Goal: Task Accomplishment & Management: Manage account settings

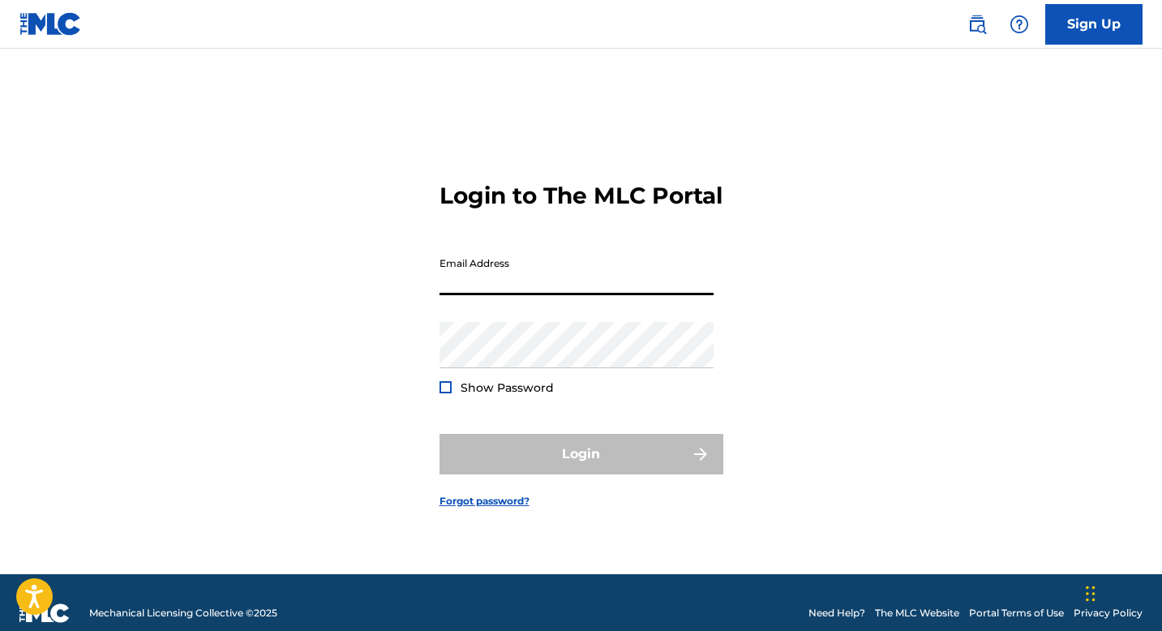
click at [572, 272] on input "Email Address" at bounding box center [576, 272] width 274 height 46
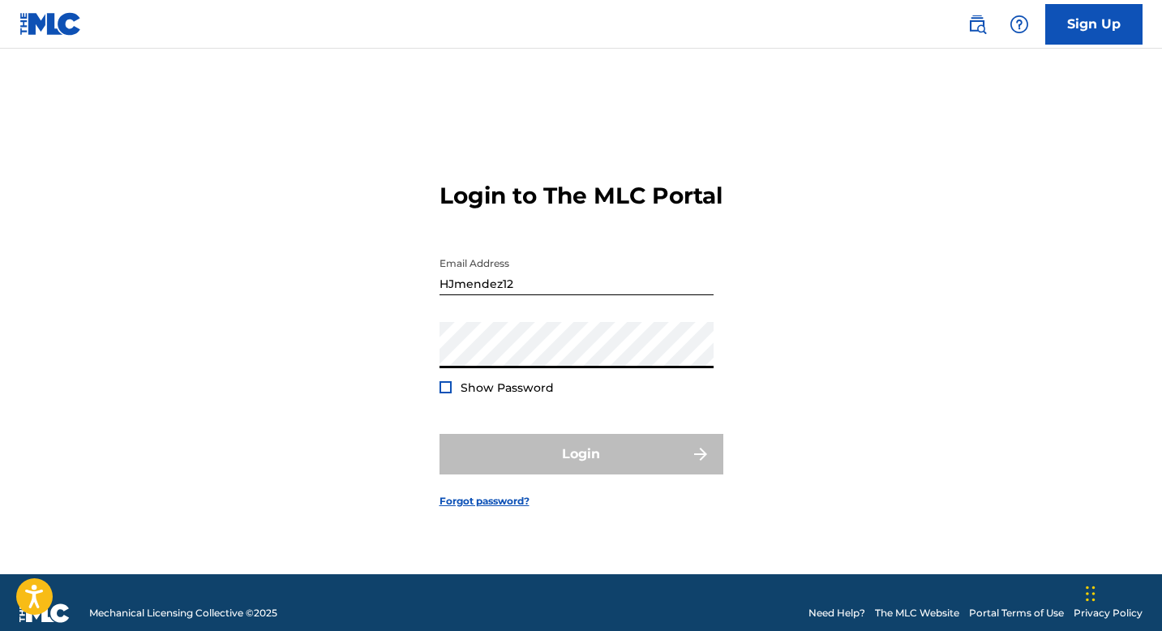
type input "[PERSON_NAME][EMAIL_ADDRESS][DOMAIN_NAME]"
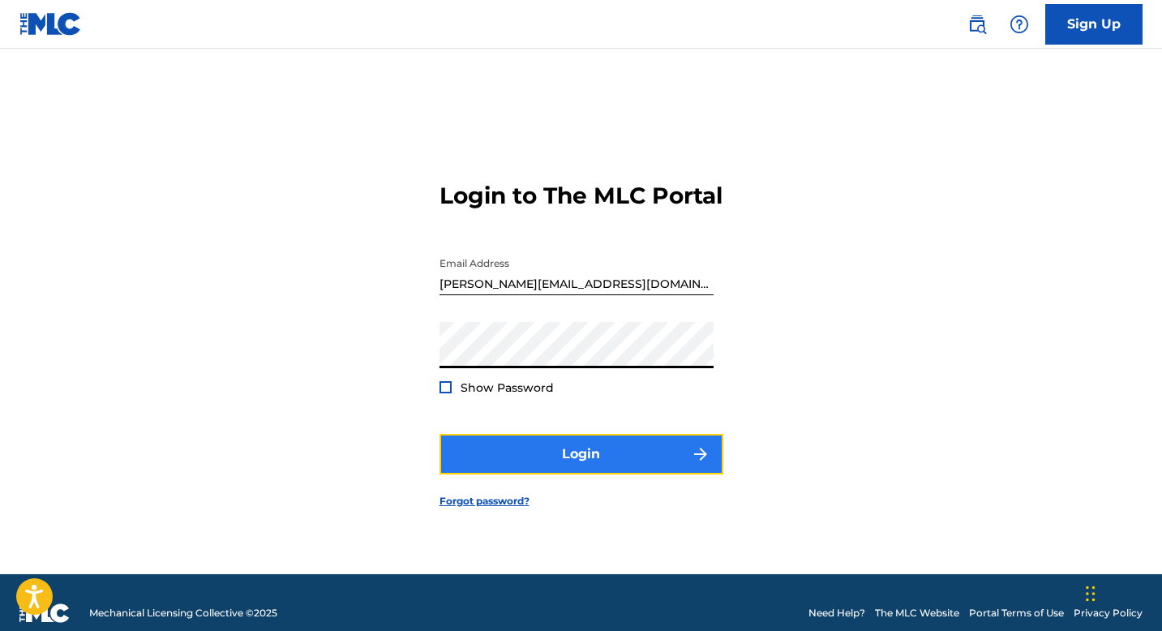
click at [543, 468] on button "Login" at bounding box center [581, 454] width 284 height 41
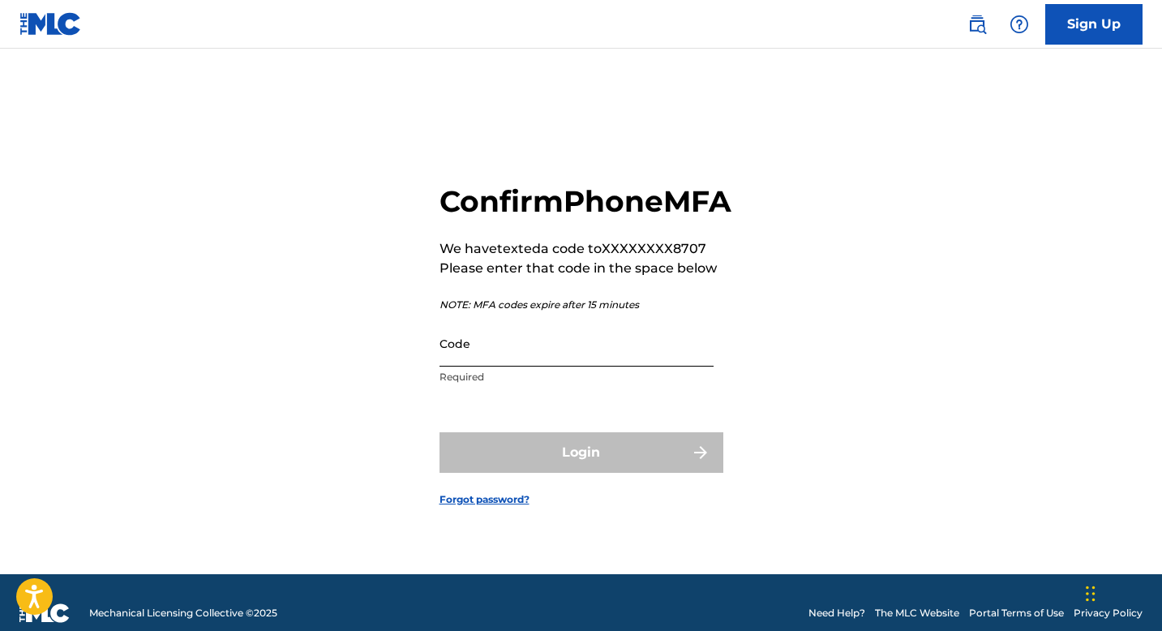
click at [545, 366] on input "Code" at bounding box center [576, 343] width 274 height 46
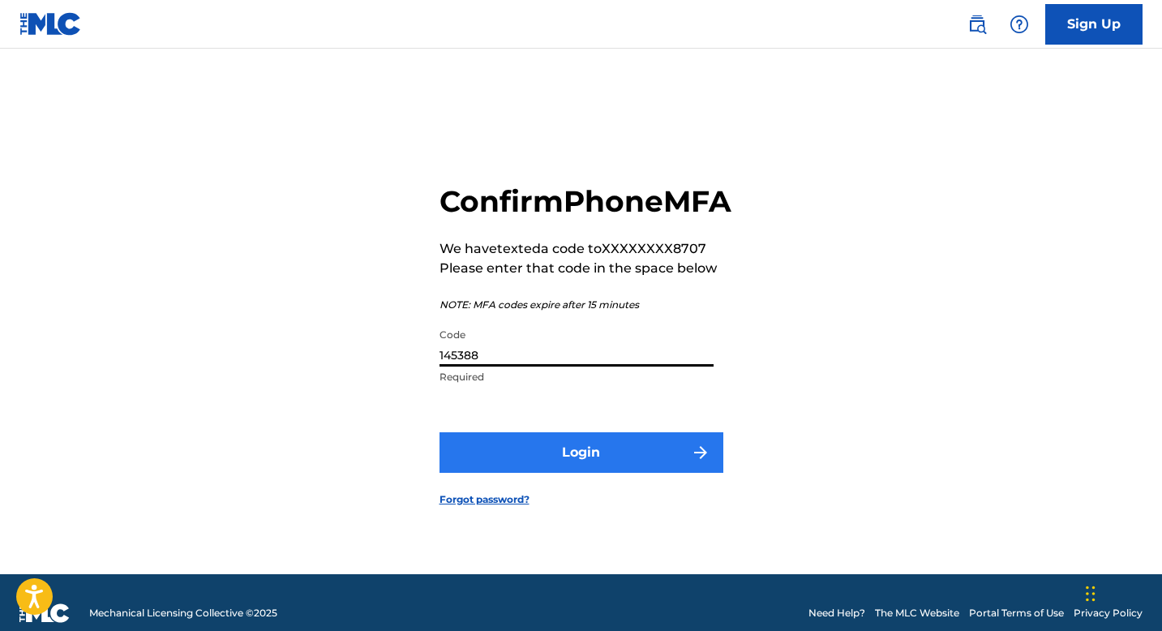
type input "145388"
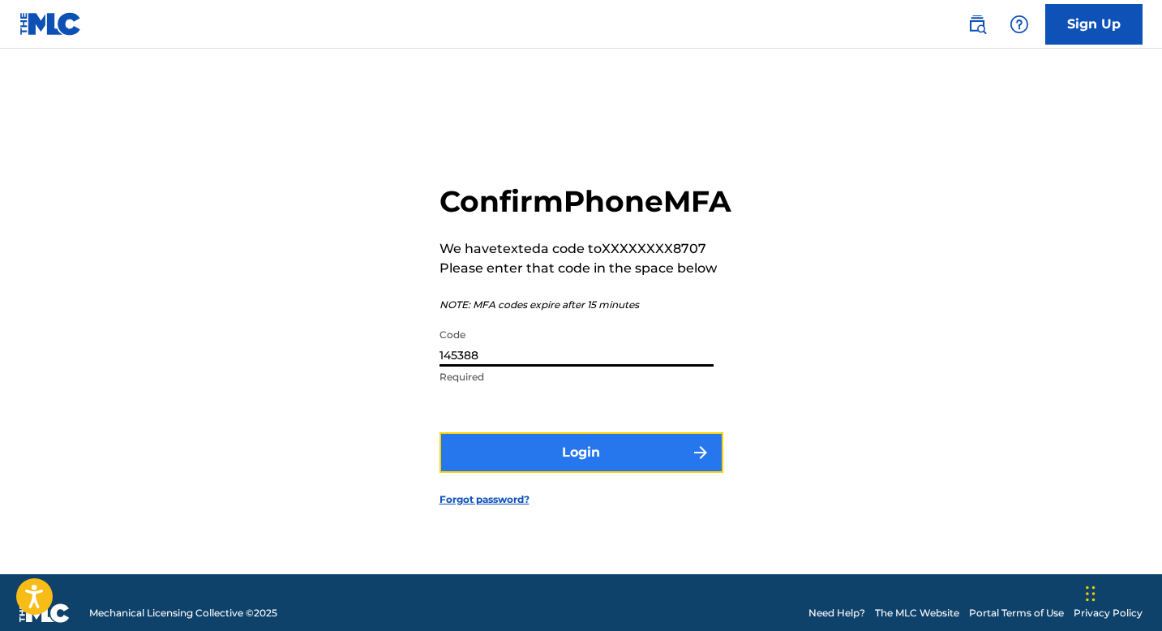
click at [559, 458] on button "Login" at bounding box center [581, 452] width 284 height 41
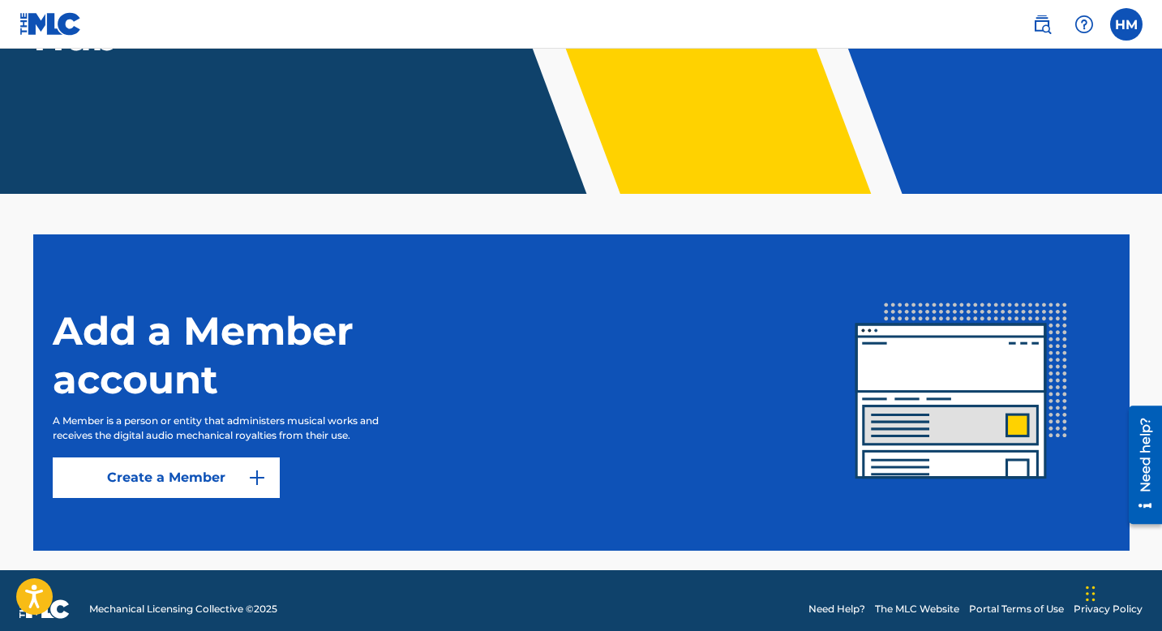
scroll to position [269, 0]
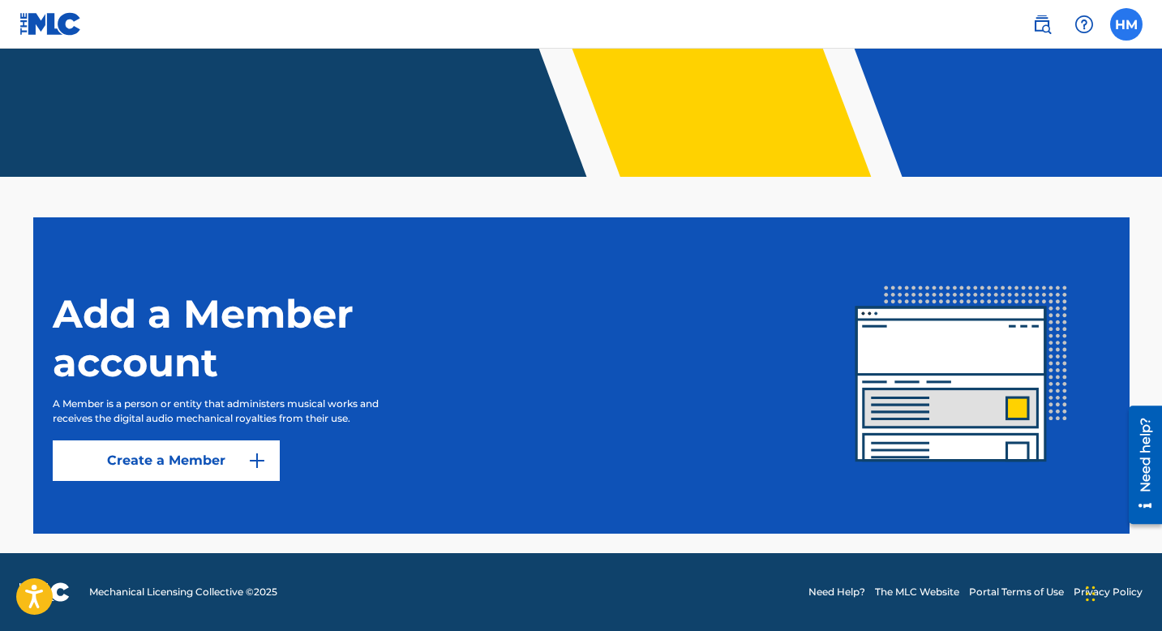
click at [1128, 32] on label at bounding box center [1126, 24] width 32 height 32
click at [1126, 24] on input "[PERSON_NAME] Mendez [EMAIL_ADDRESS][DOMAIN_NAME] Notification Preferences Prof…" at bounding box center [1126, 24] width 0 height 0
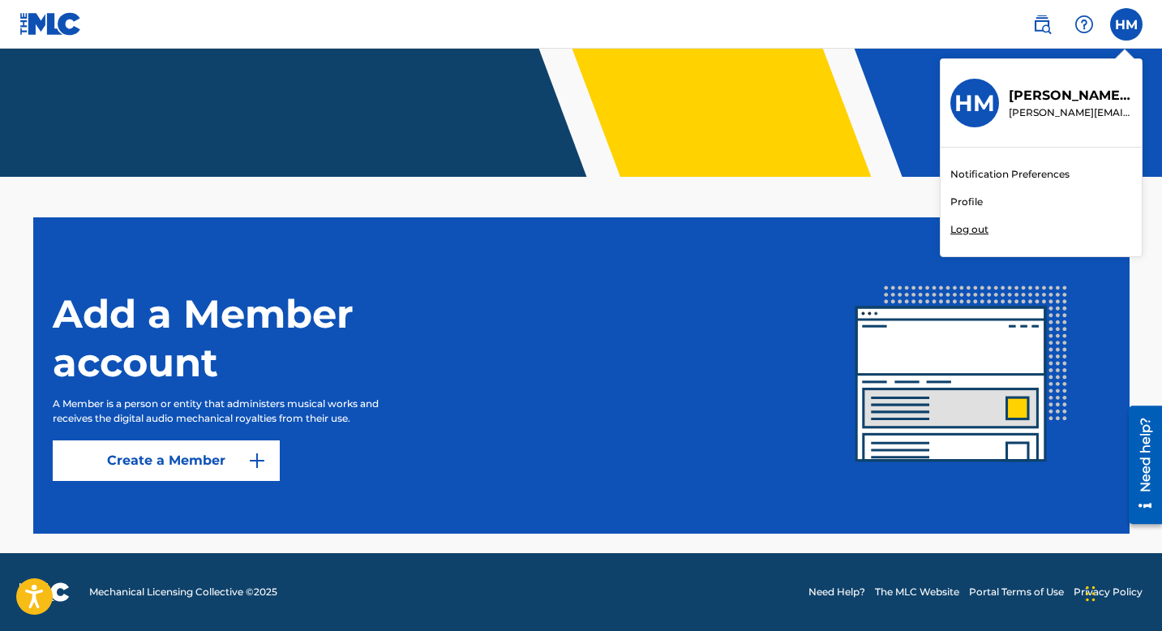
click at [1078, 96] on p "[PERSON_NAME]" at bounding box center [1069, 95] width 123 height 19
click at [1126, 24] on input "[PERSON_NAME] Mendez [EMAIL_ADDRESS][DOMAIN_NAME] Notification Preferences Prof…" at bounding box center [1126, 24] width 0 height 0
click at [973, 195] on link "Profile" at bounding box center [966, 202] width 32 height 15
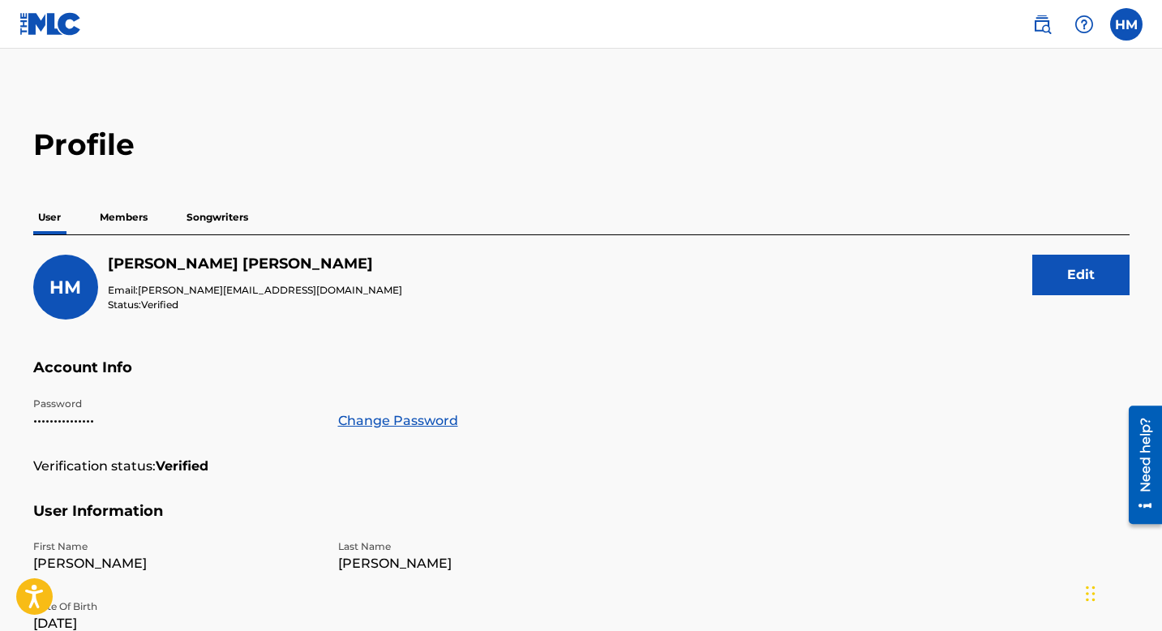
click at [134, 214] on p "Members" at bounding box center [124, 217] width 58 height 34
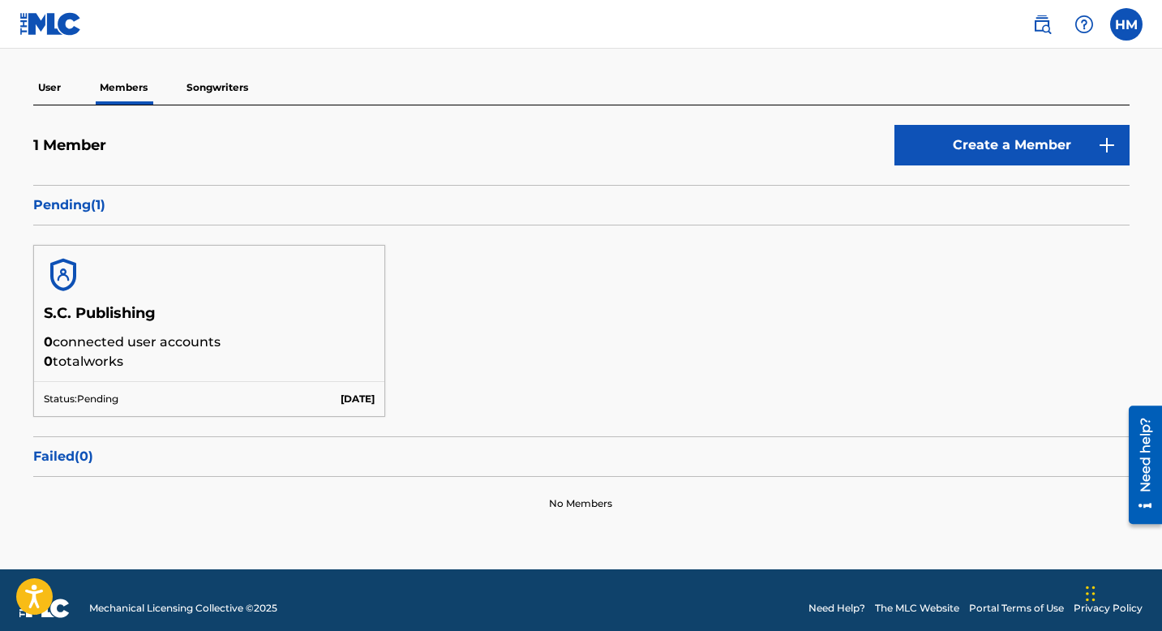
scroll to position [145, 0]
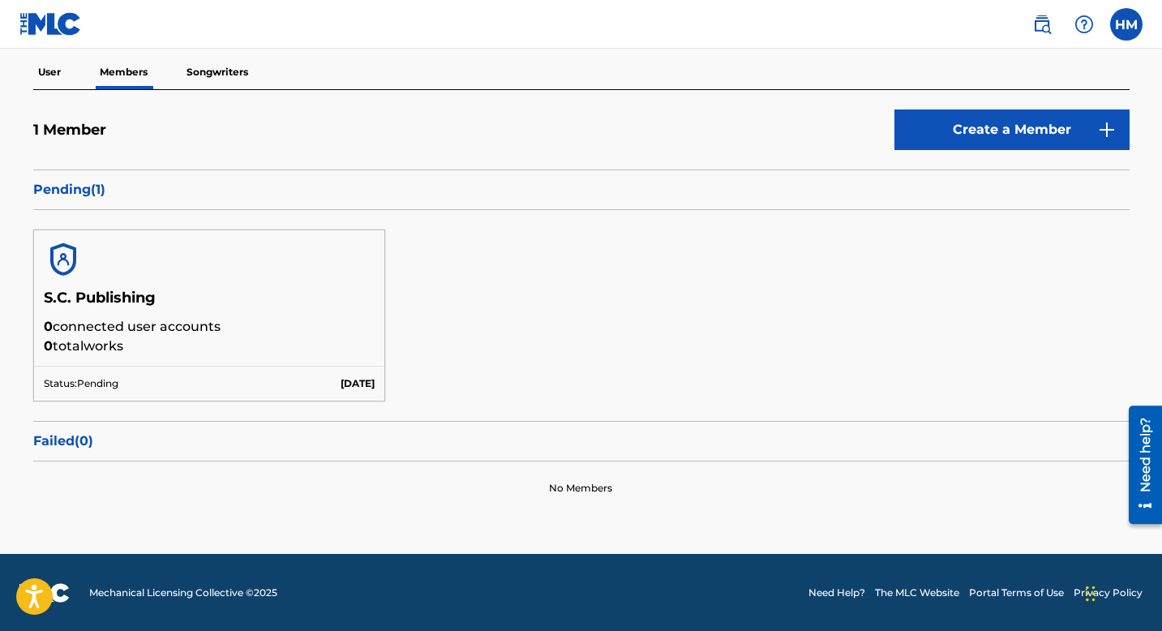
click at [106, 299] on h5 "S.C. Publishing" at bounding box center [210, 303] width 332 height 28
click at [101, 327] on p "0 connected user accounts" at bounding box center [210, 326] width 332 height 19
click at [340, 385] on p "[DATE]" at bounding box center [357, 383] width 34 height 15
click at [238, 78] on p "Songwriters" at bounding box center [217, 72] width 71 height 34
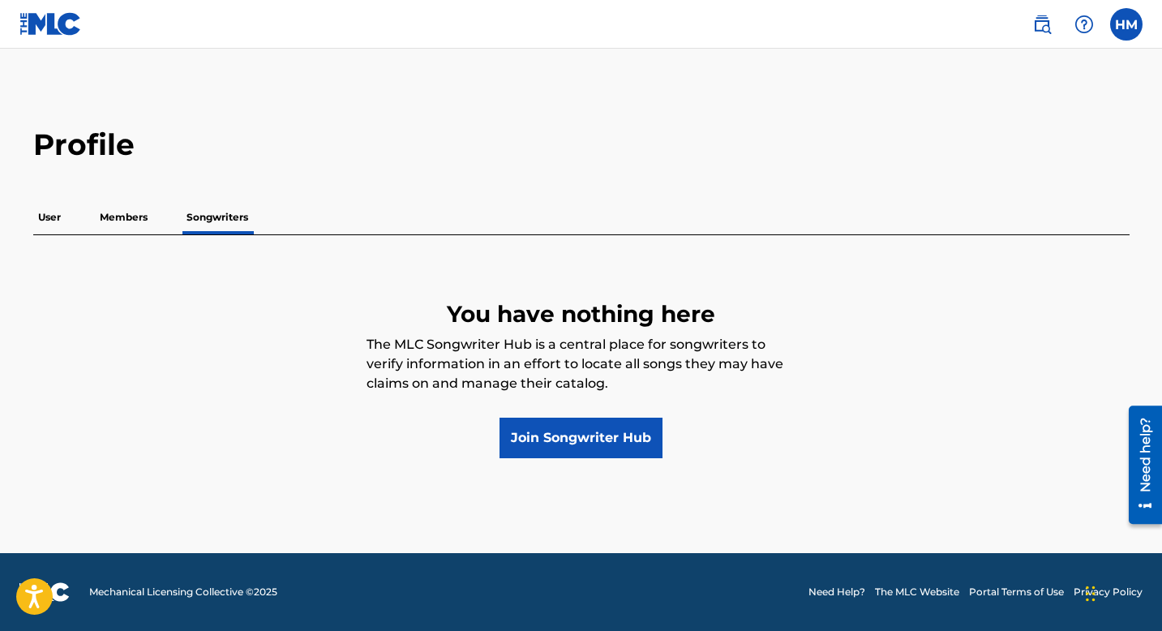
click at [124, 216] on p "Members" at bounding box center [124, 217] width 58 height 34
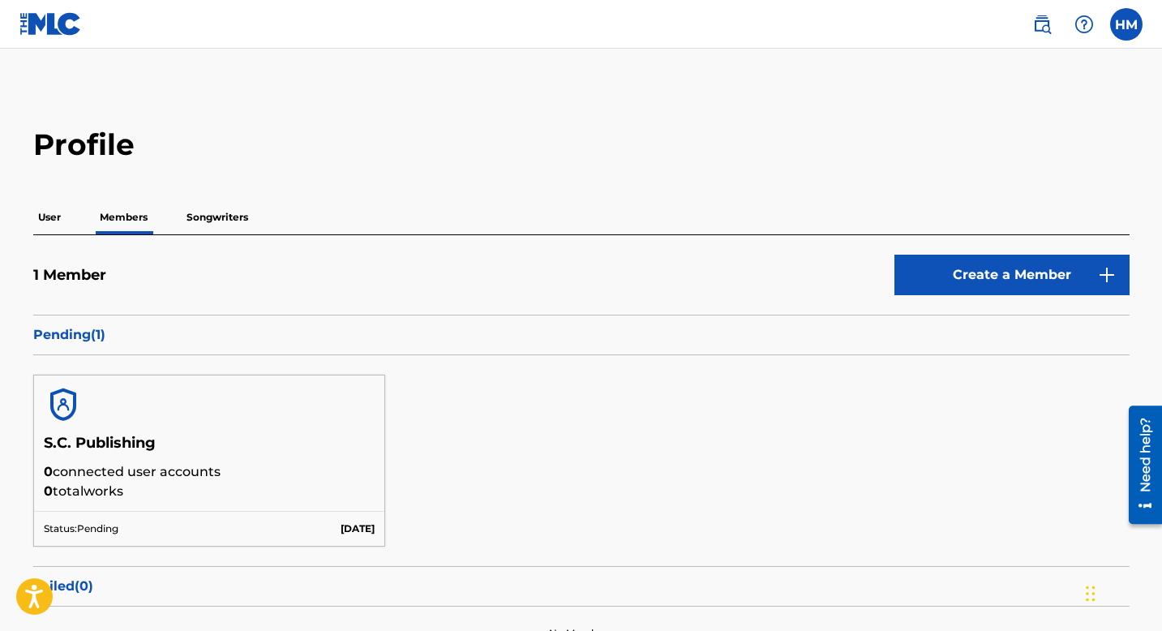
click at [51, 214] on p "User" at bounding box center [49, 217] width 32 height 34
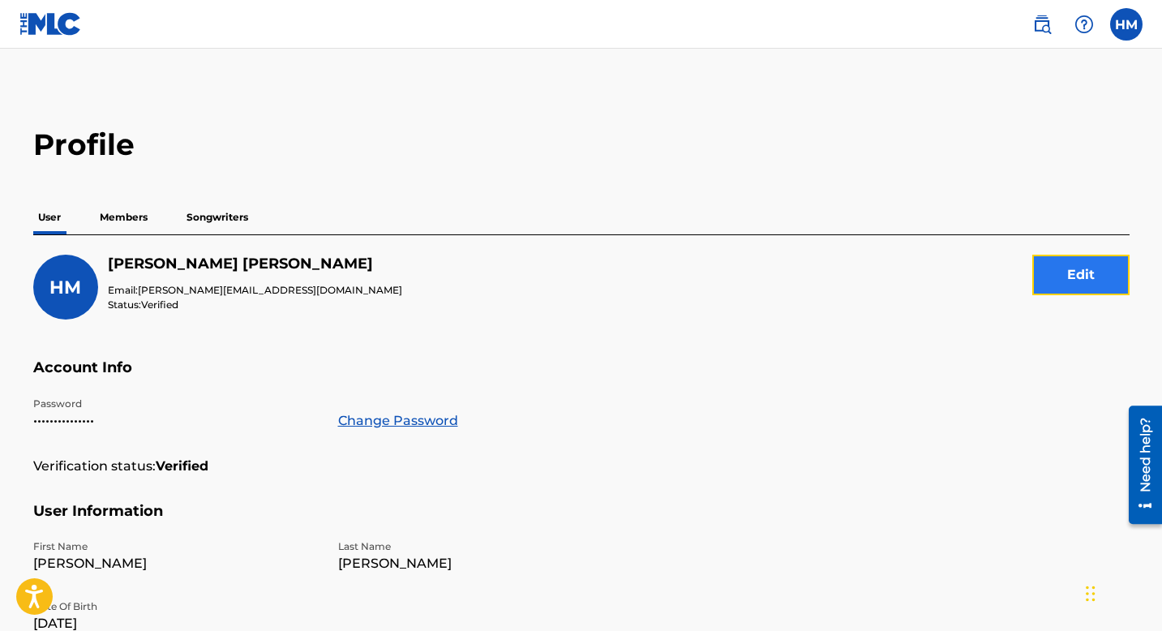
click at [1095, 264] on button "Edit" at bounding box center [1080, 275] width 97 height 41
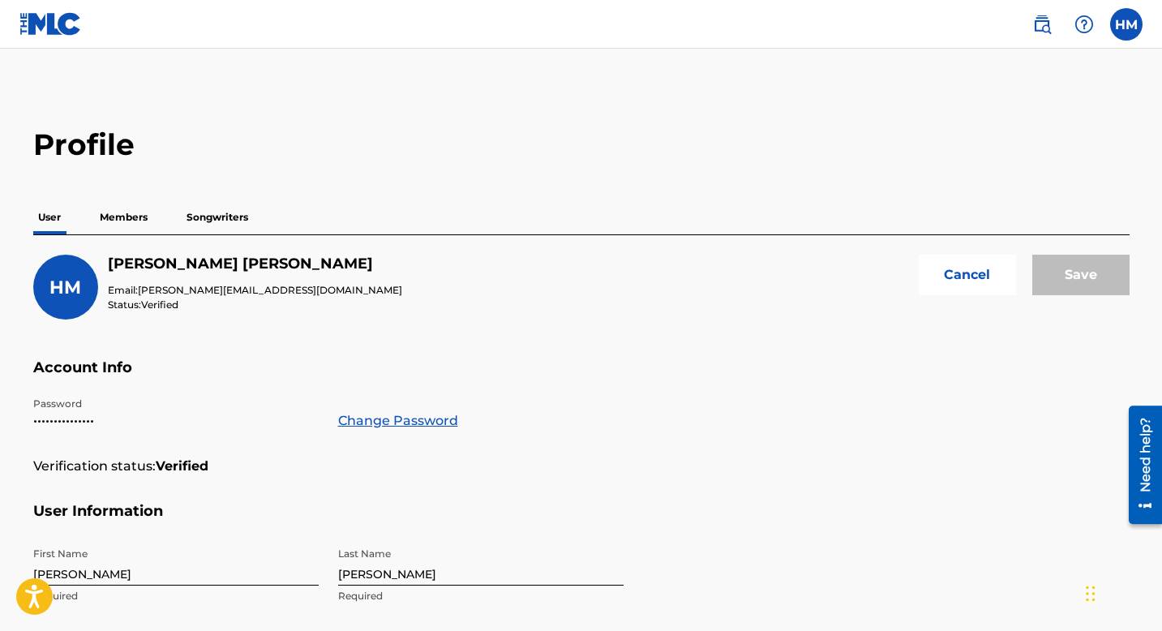
click at [977, 380] on h5 "Account Info" at bounding box center [581, 377] width 1096 height 38
click at [962, 263] on button "Cancel" at bounding box center [966, 275] width 97 height 41
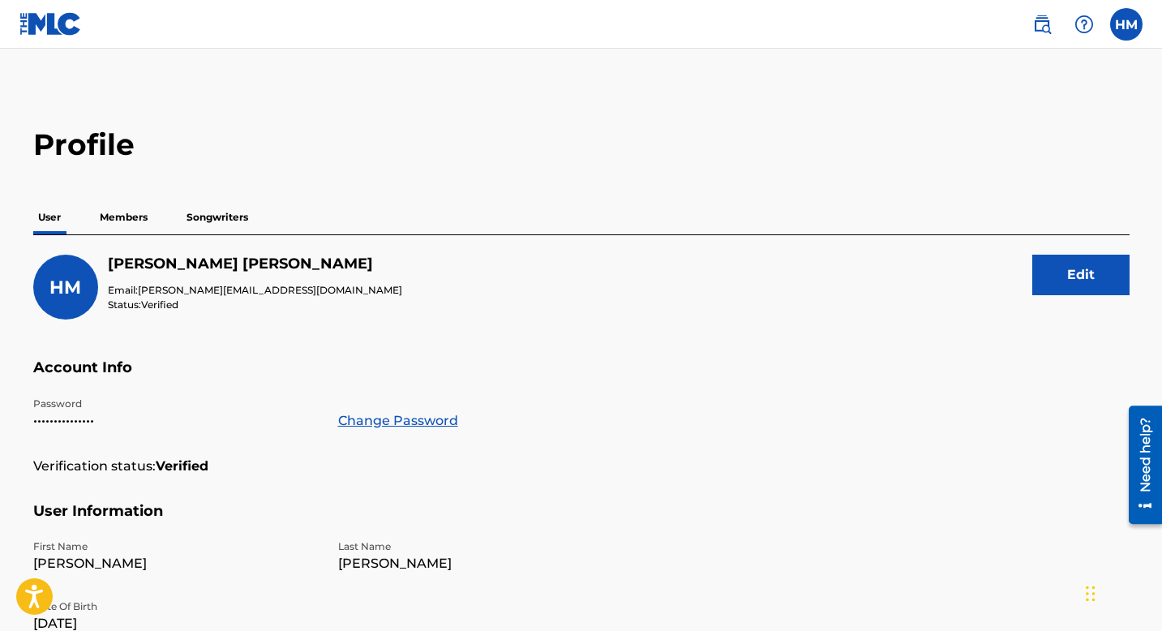
click at [120, 223] on p "Members" at bounding box center [124, 217] width 58 height 34
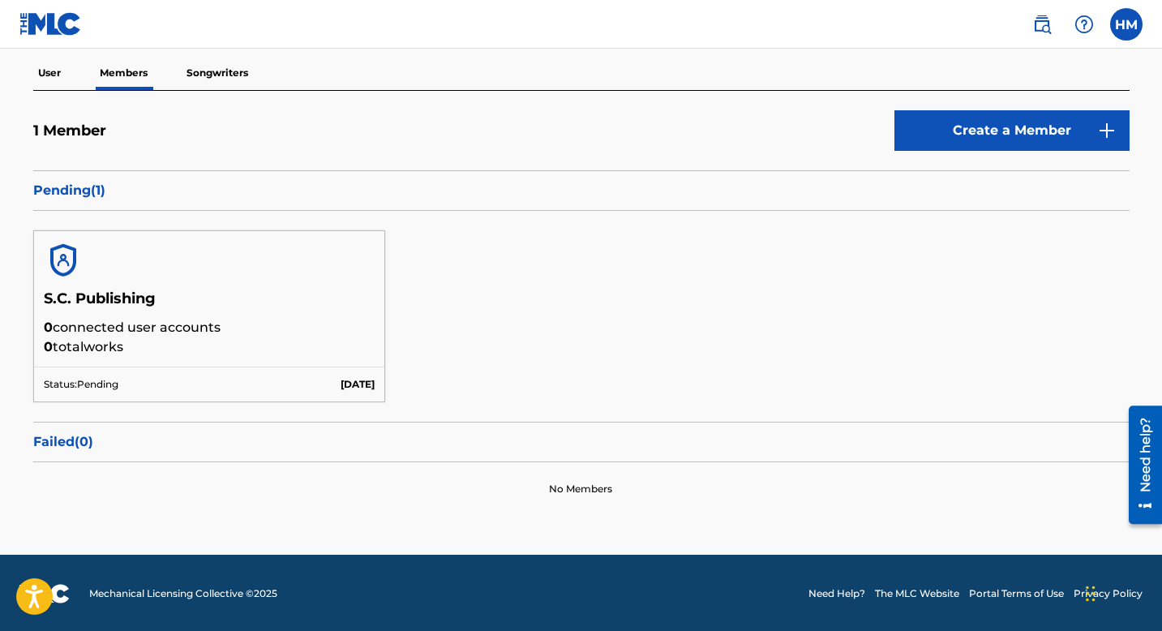
scroll to position [145, 0]
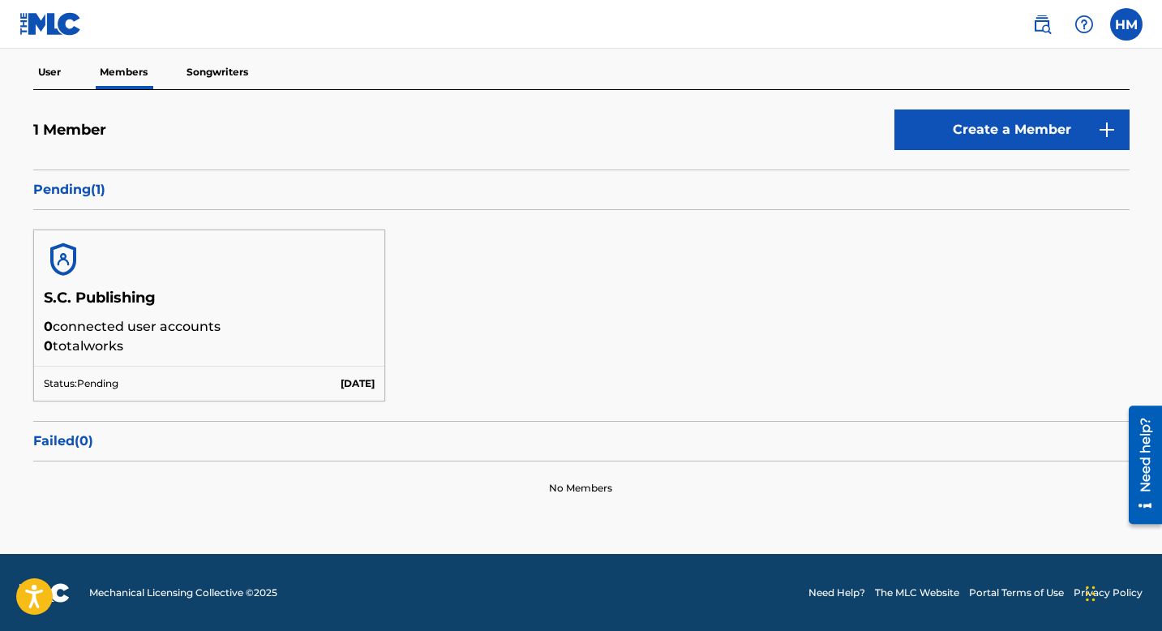
click at [340, 376] on p "[DATE]" at bounding box center [357, 383] width 34 height 15
click at [311, 396] on div "Status: Pending [DATE]" at bounding box center [209, 383] width 351 height 35
click at [102, 376] on p "Status: Pending" at bounding box center [81, 383] width 75 height 15
click at [91, 332] on p "0 connected user accounts" at bounding box center [210, 326] width 332 height 19
click at [93, 300] on h5 "S.C. Publishing" at bounding box center [210, 303] width 332 height 28
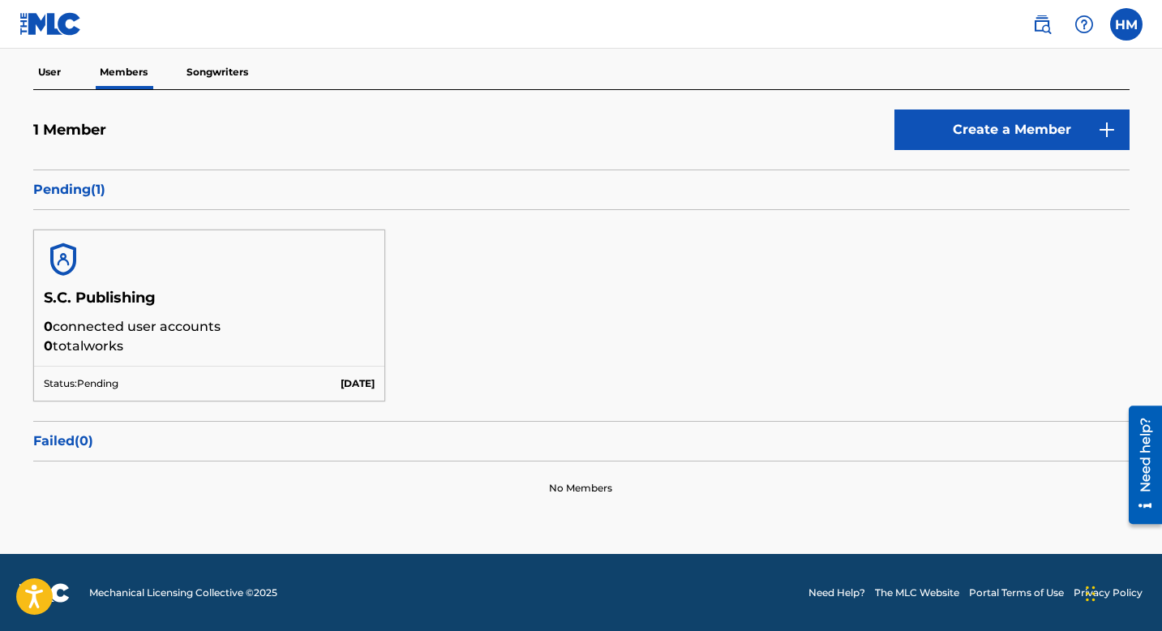
click at [62, 251] on img at bounding box center [63, 259] width 39 height 39
click at [1121, 26] on label at bounding box center [1126, 24] width 32 height 32
click at [1126, 24] on input "[PERSON_NAME] Mendez [EMAIL_ADDRESS][DOMAIN_NAME] Notification Preferences Prof…" at bounding box center [1126, 24] width 0 height 0
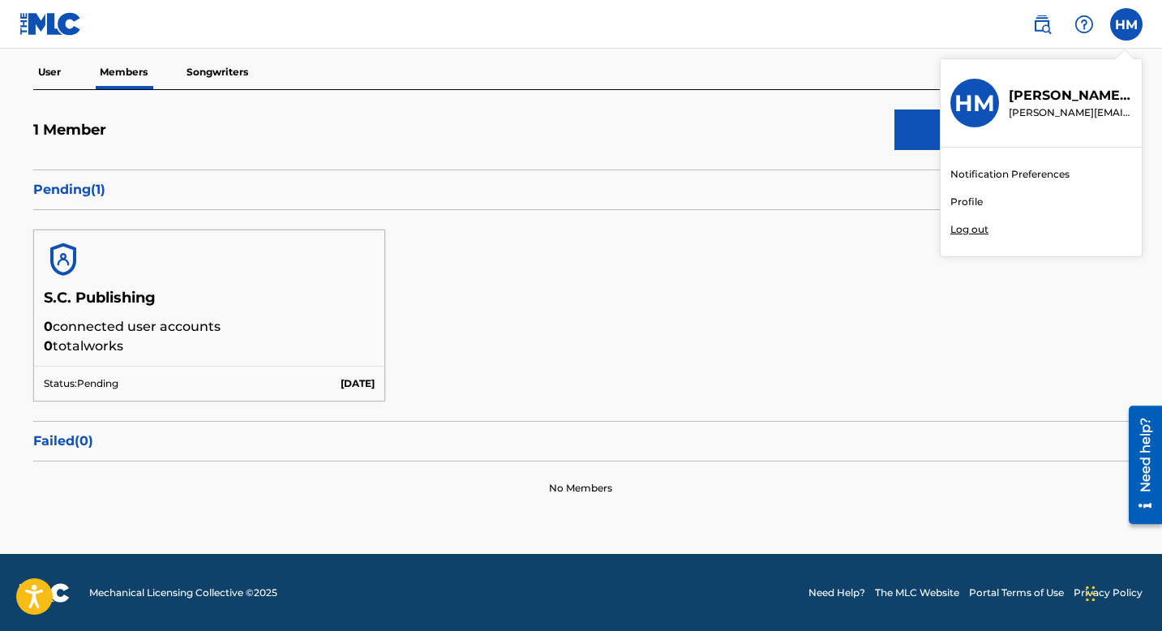
click at [977, 175] on link "Notification Preferences" at bounding box center [1009, 174] width 119 height 15
